Goal: Information Seeking & Learning: Learn about a topic

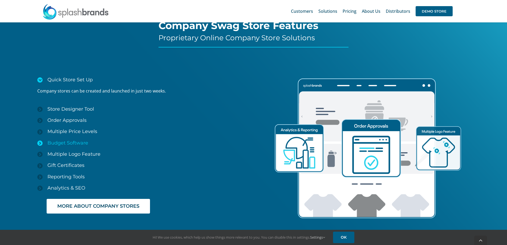
scroll to position [826, 0]
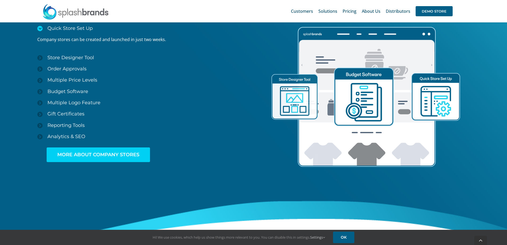
click at [87, 152] on span "MORE ABOUT COMPANY STORES" at bounding box center [98, 155] width 82 height 6
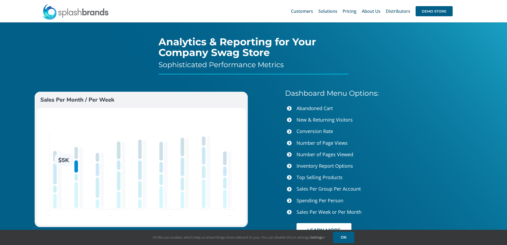
scroll to position [2048, 0]
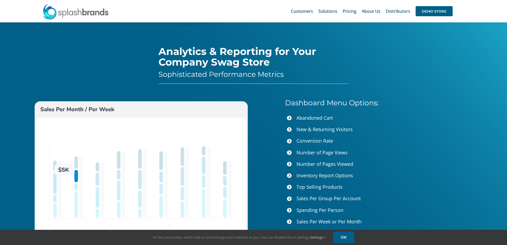
click at [297, 184] on span "Top Selling Products" at bounding box center [320, 187] width 46 height 6
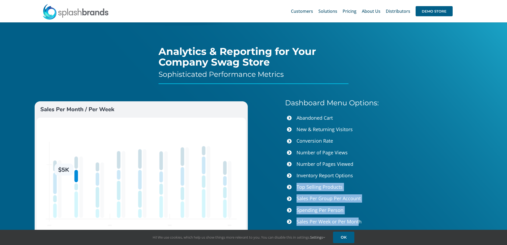
drag, startPoint x: 294, startPoint y: 179, endPoint x: 334, endPoint y: 201, distance: 45.6
click at [360, 212] on ul "Abandoned Cart New & Returning Visitors Conversion Rate Number of Page Views Nu…" at bounding box center [394, 171] width 219 height 114
copy ul "Top Selling Products Sales Per Group Per Account Spending Per Person Sales Per …"
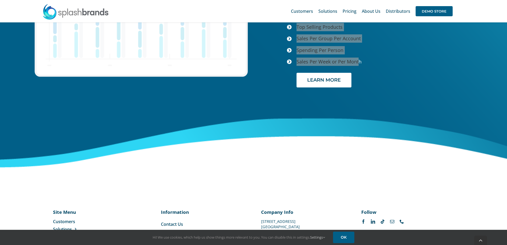
scroll to position [2242, 0]
